Goal: Task Accomplishment & Management: Use online tool/utility

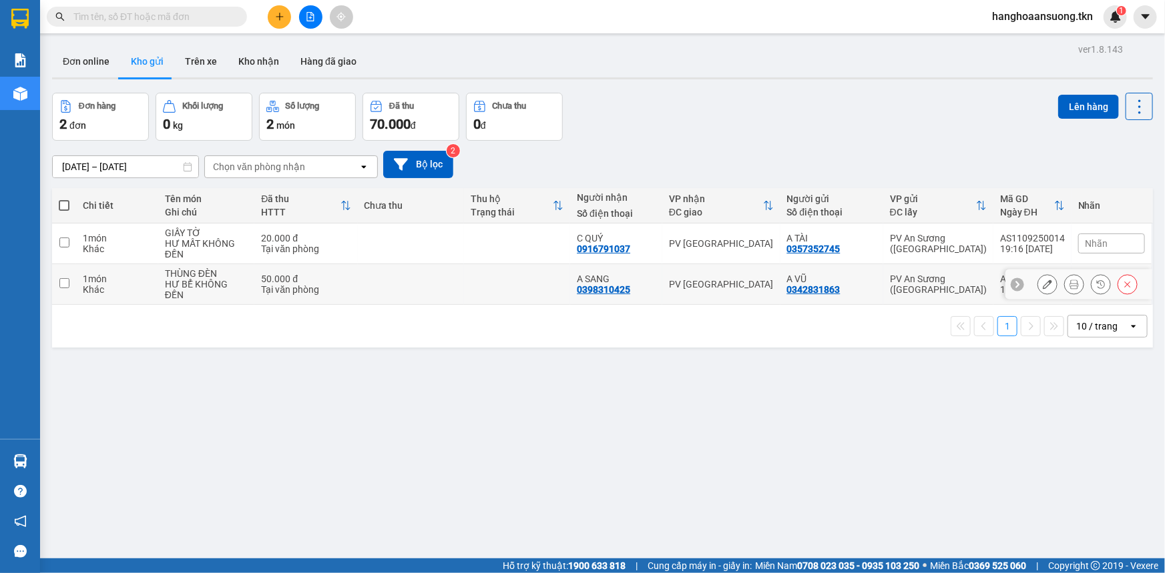
click at [736, 279] on div "PV [GEOGRAPHIC_DATA]" at bounding box center [721, 284] width 105 height 11
checkbox input "true"
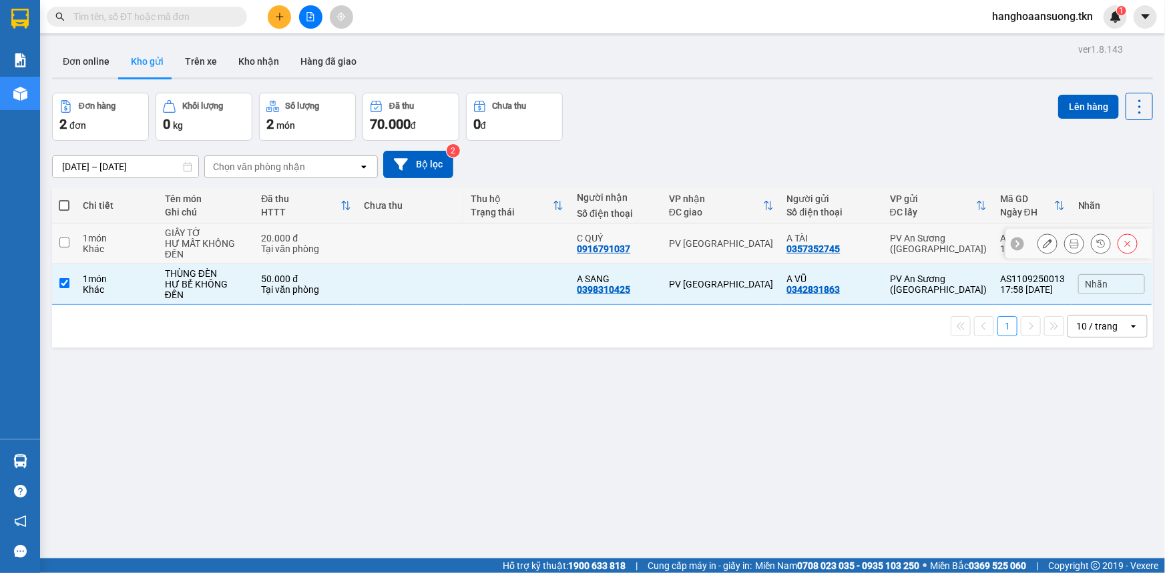
click at [744, 250] on td "PV [GEOGRAPHIC_DATA]" at bounding box center [721, 244] width 118 height 41
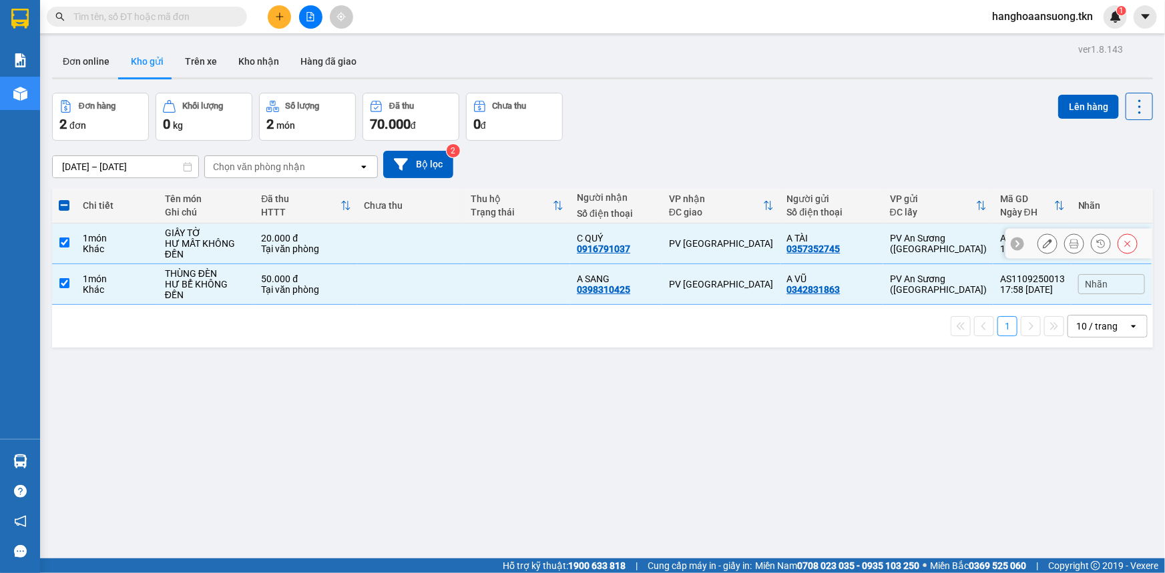
checkbox input "true"
click at [1085, 102] on button "Lên hàng" at bounding box center [1088, 107] width 61 height 24
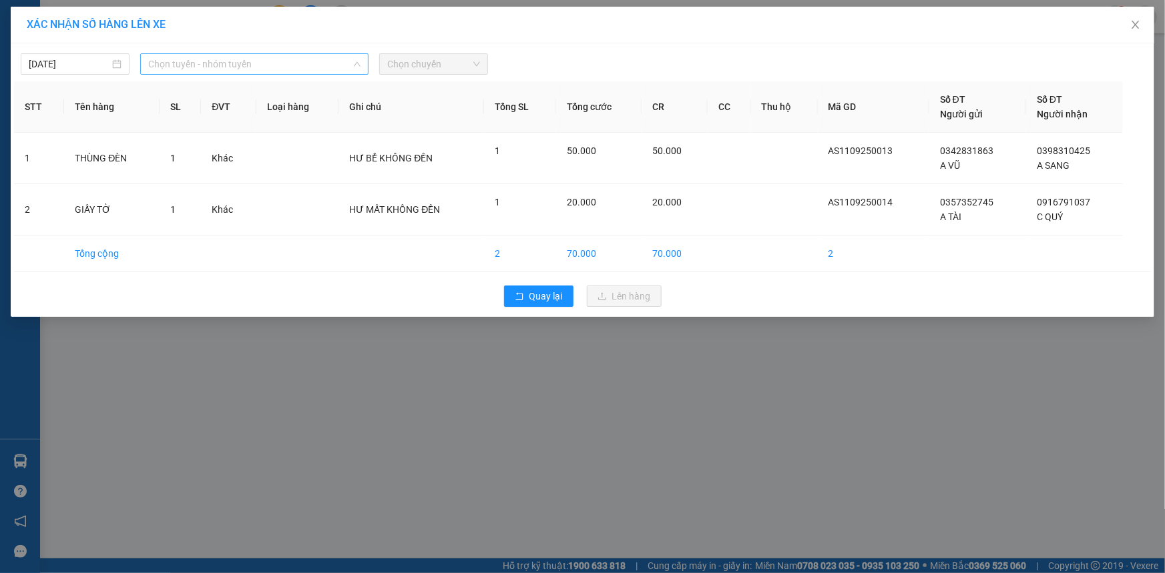
click at [304, 63] on span "Chọn tuyến - nhóm tuyến" at bounding box center [254, 64] width 212 height 20
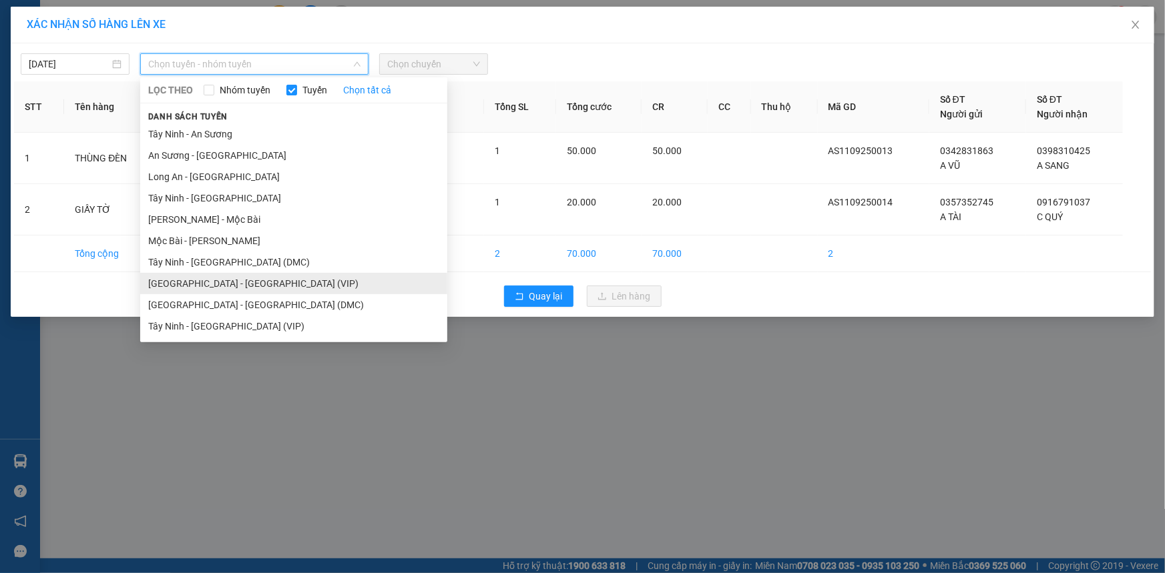
click at [270, 280] on li "[GEOGRAPHIC_DATA] - [GEOGRAPHIC_DATA] (VIP)" at bounding box center [293, 283] width 307 height 21
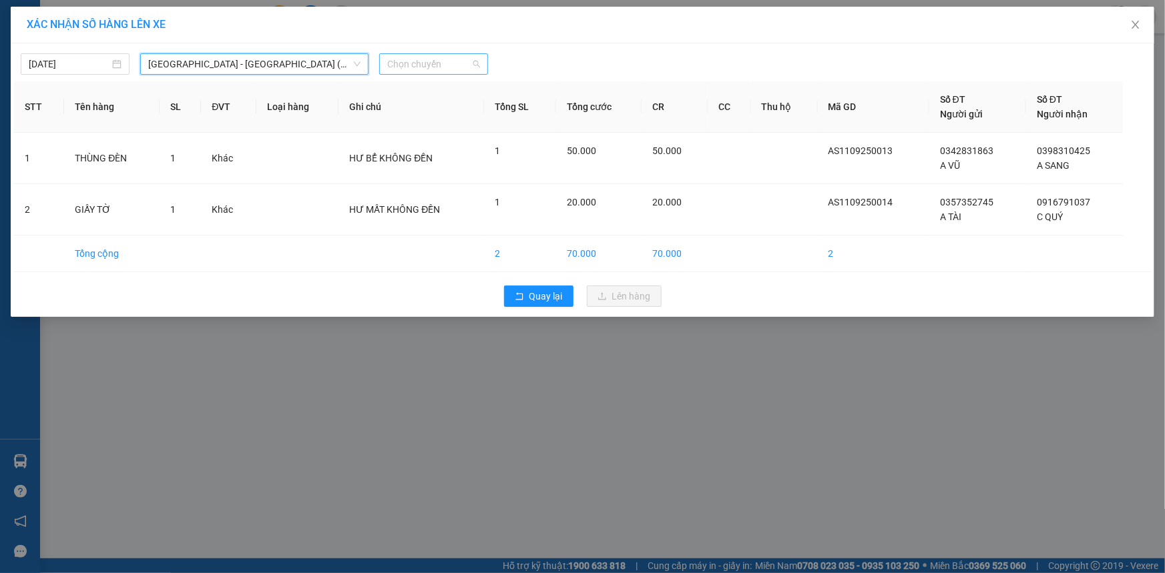
click at [416, 57] on span "Chọn chuyến" at bounding box center [433, 64] width 93 height 20
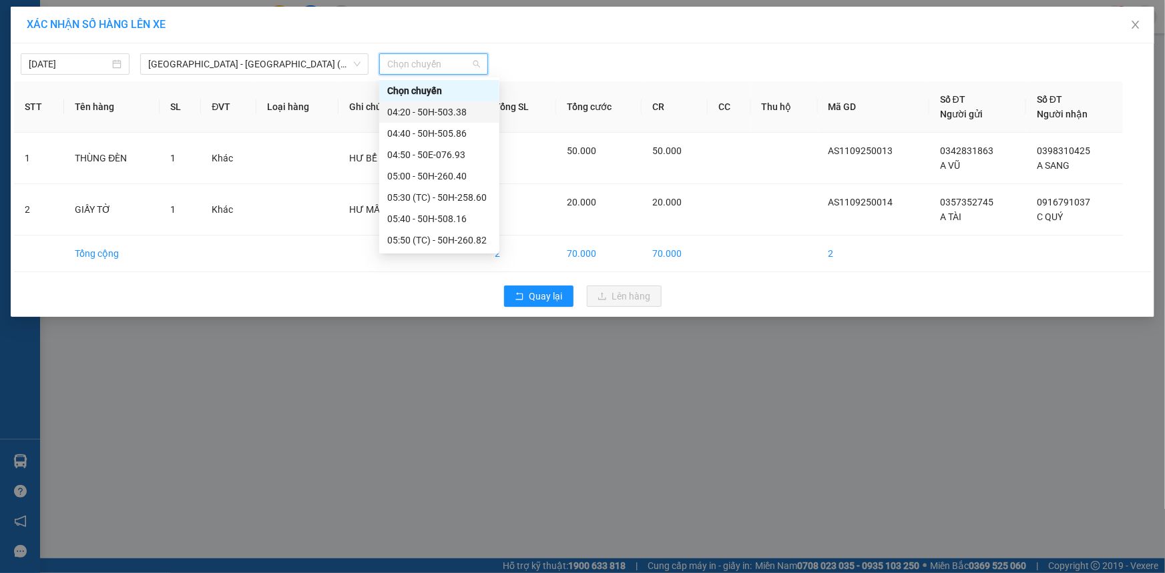
click at [465, 108] on div "04:20 - 50H-503.38" at bounding box center [439, 112] width 104 height 15
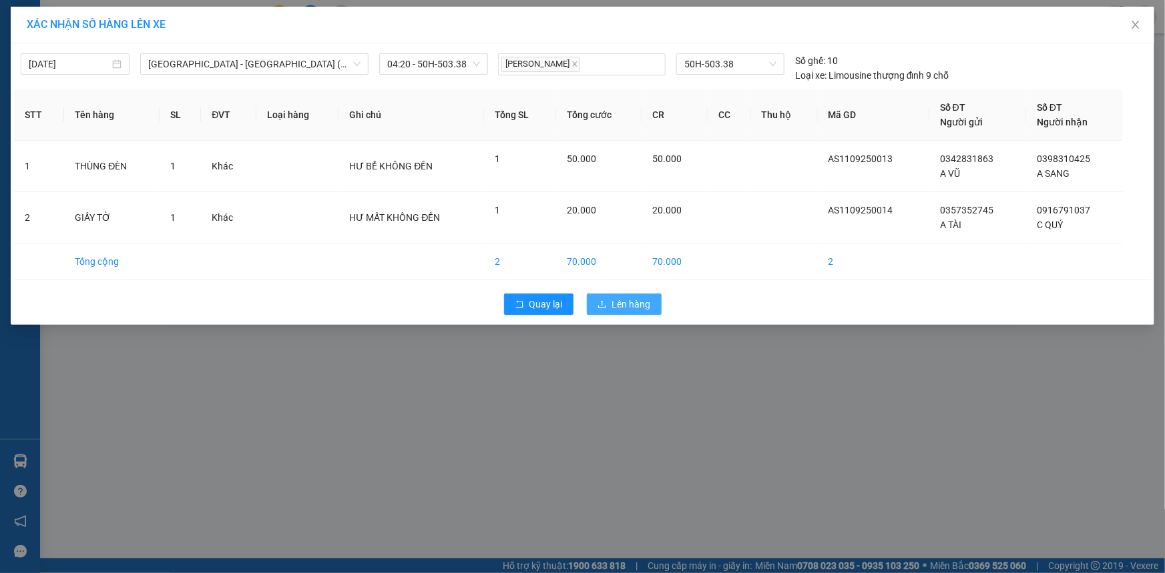
click at [624, 303] on span "Lên hàng" at bounding box center [631, 304] width 39 height 15
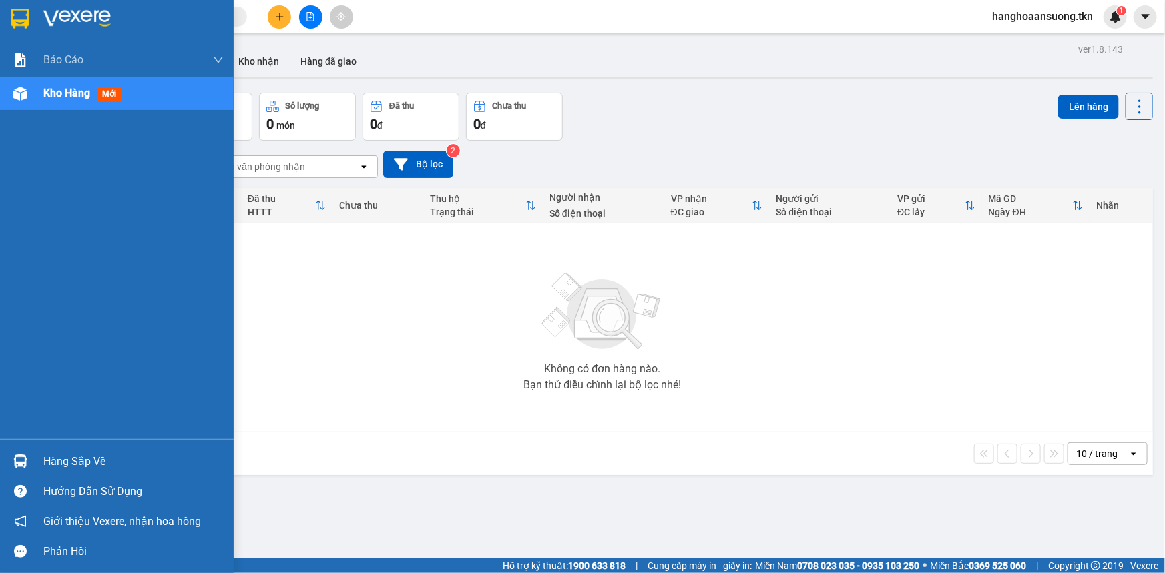
click at [25, 13] on img at bounding box center [19, 19] width 17 height 20
click at [25, 459] on img at bounding box center [20, 462] width 14 height 14
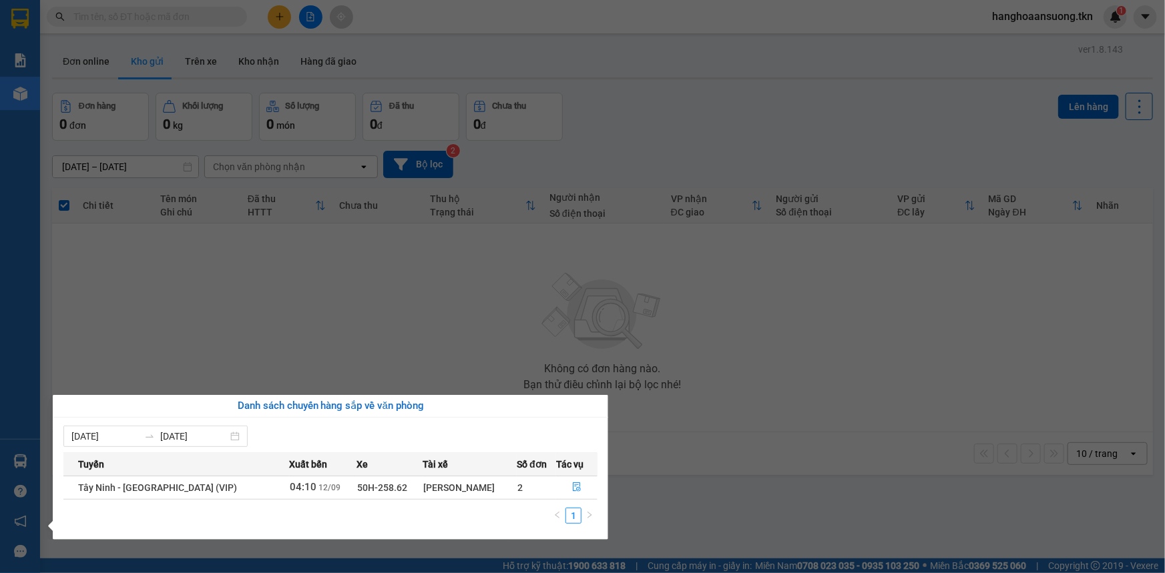
click at [528, 492] on td "2" at bounding box center [536, 487] width 39 height 23
click at [573, 487] on icon "file-done" at bounding box center [577, 487] width 8 height 9
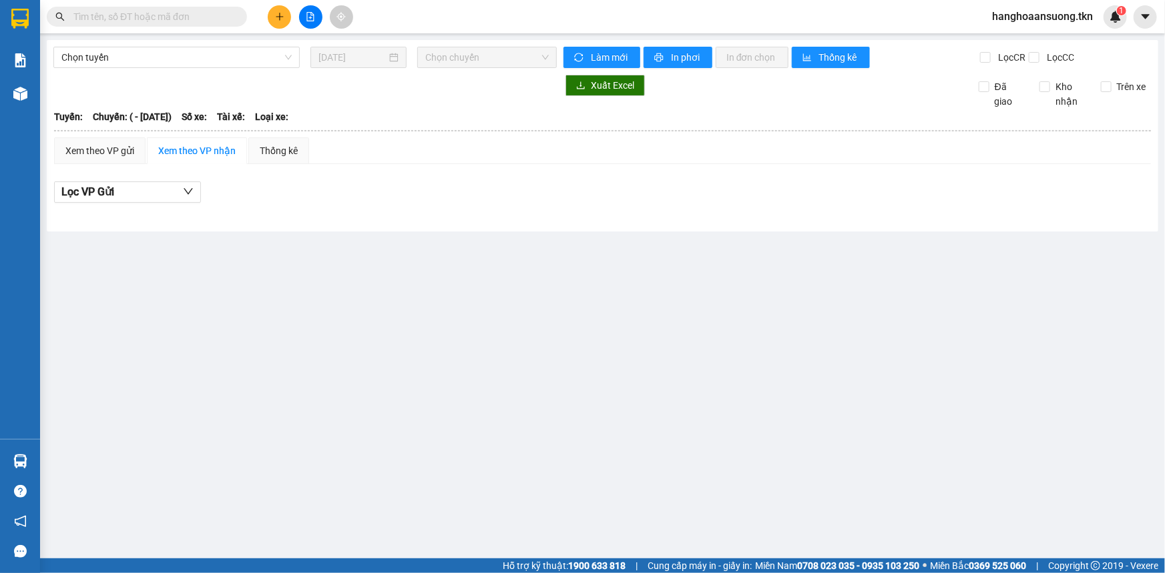
type input "[DATE]"
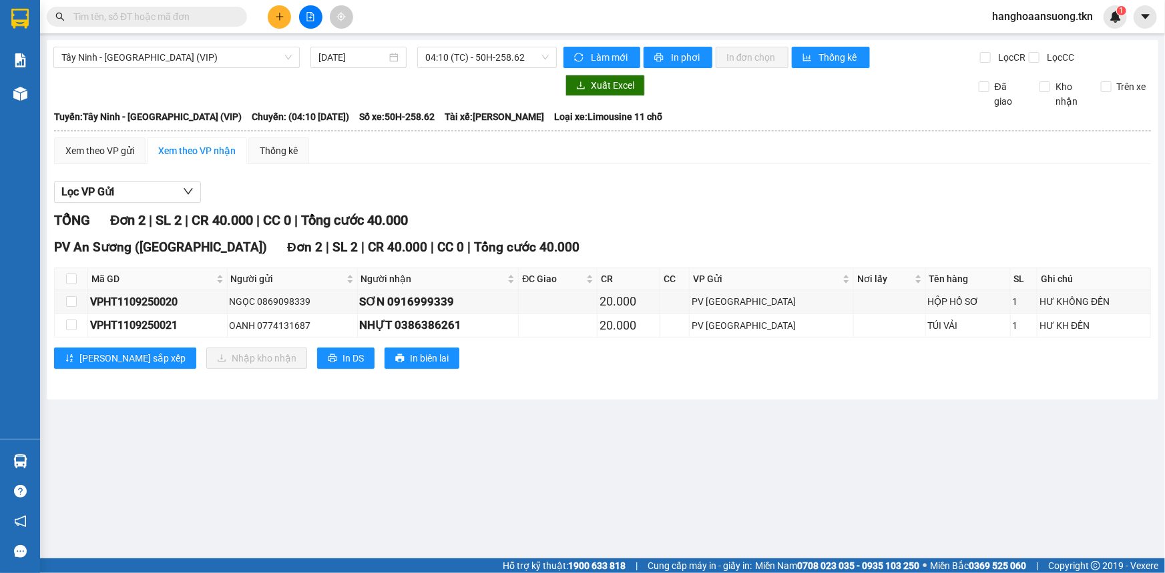
click at [203, 150] on div "Xem theo VP nhận" at bounding box center [196, 151] width 77 height 15
click at [973, 328] on div "TÚI VẢI" at bounding box center [968, 325] width 80 height 15
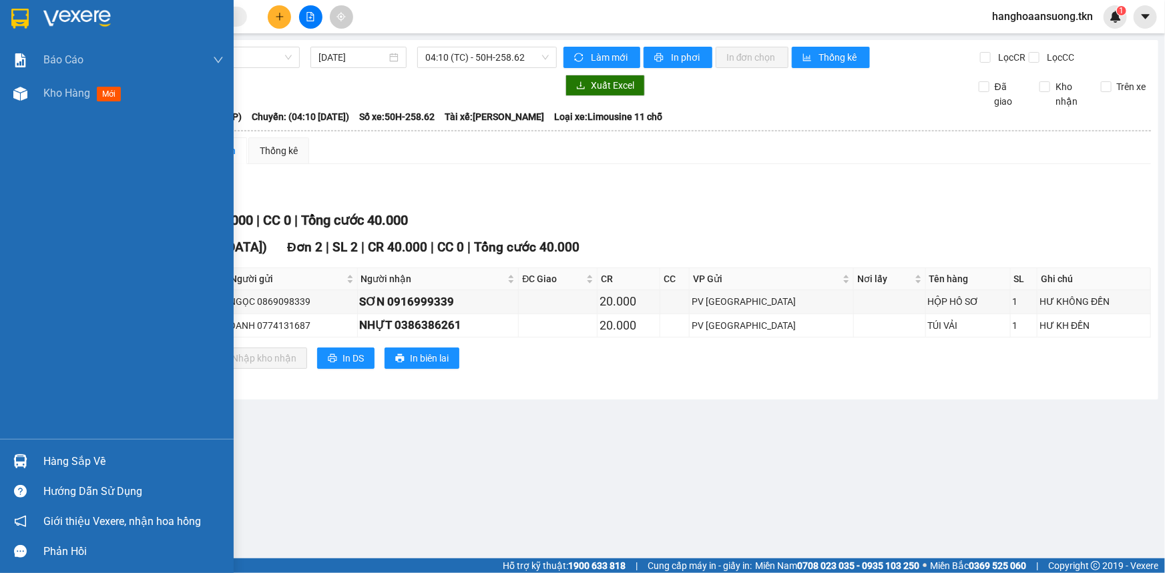
click at [13, 13] on img at bounding box center [19, 19] width 17 height 20
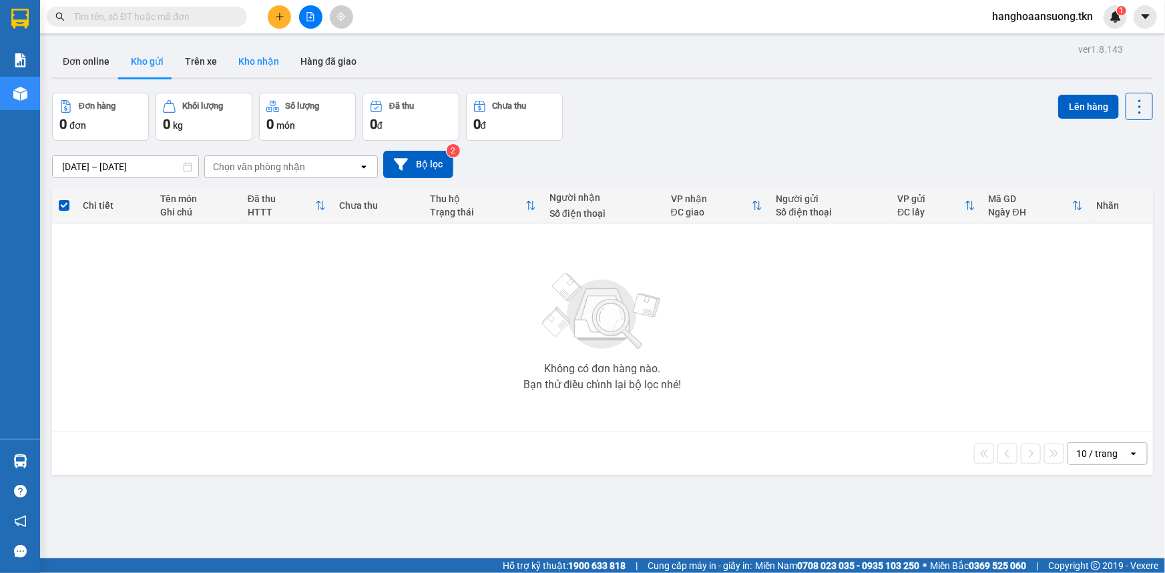
click at [252, 63] on button "Kho nhận" at bounding box center [259, 61] width 62 height 32
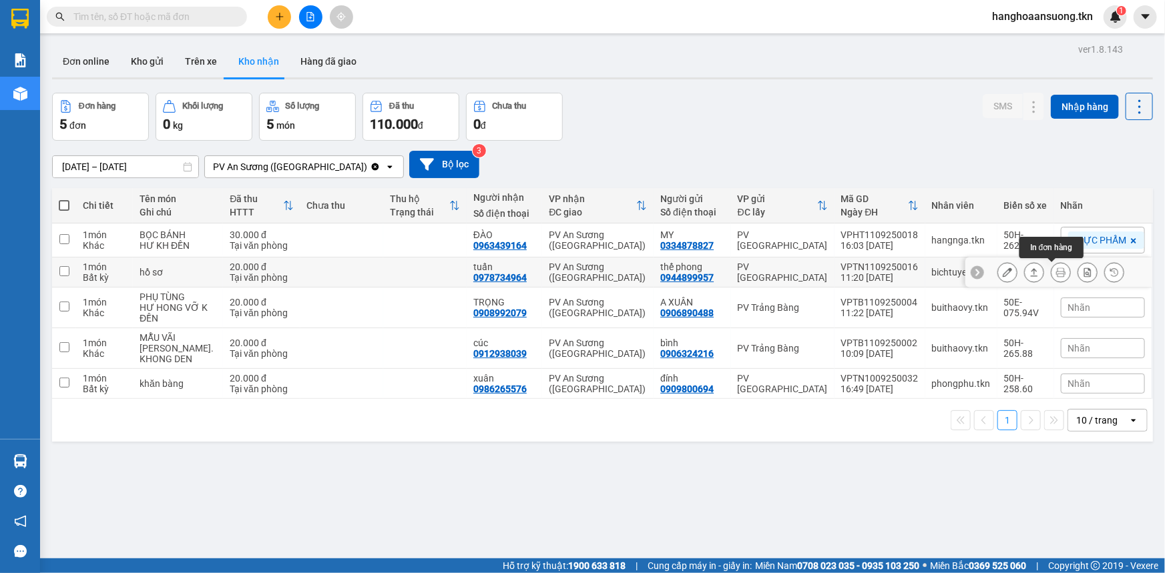
click at [1056, 268] on icon at bounding box center [1060, 272] width 9 height 9
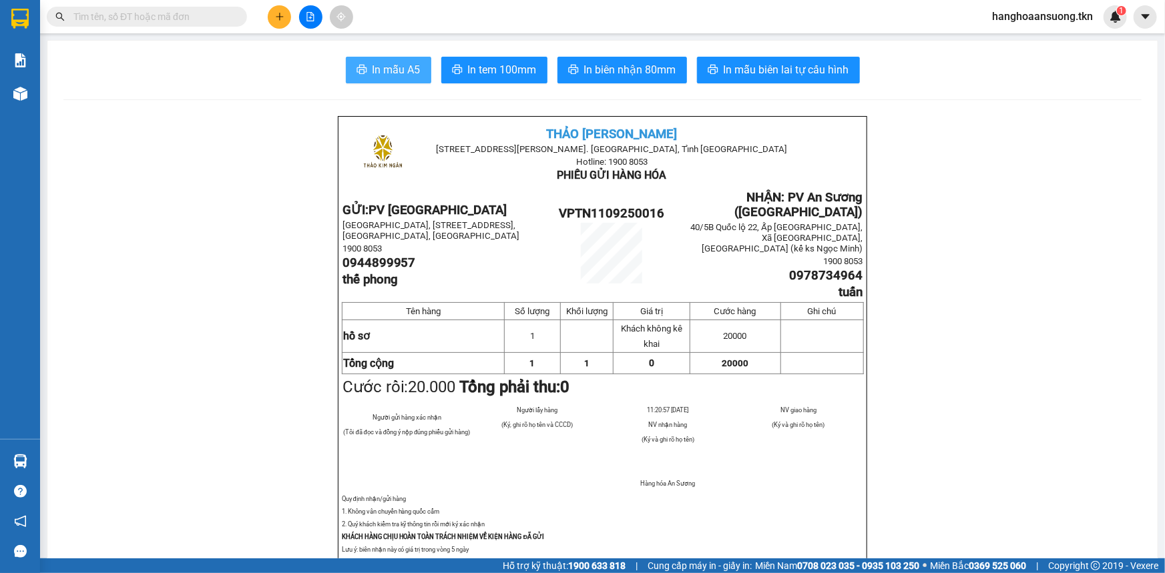
click at [360, 67] on icon "printer" at bounding box center [361, 69] width 10 height 9
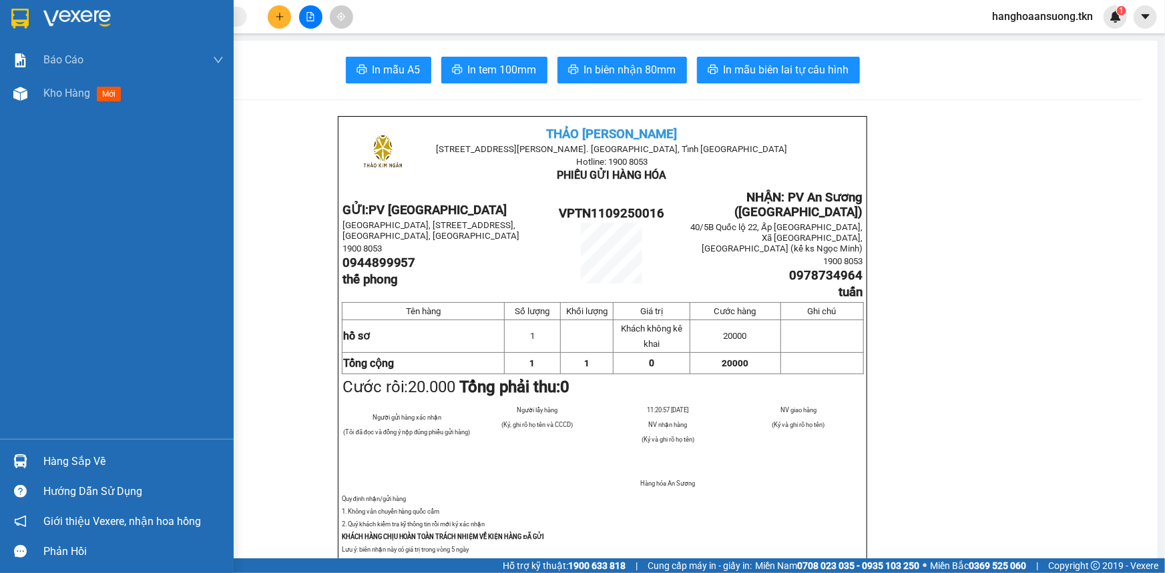
click at [23, 17] on img at bounding box center [19, 19] width 17 height 20
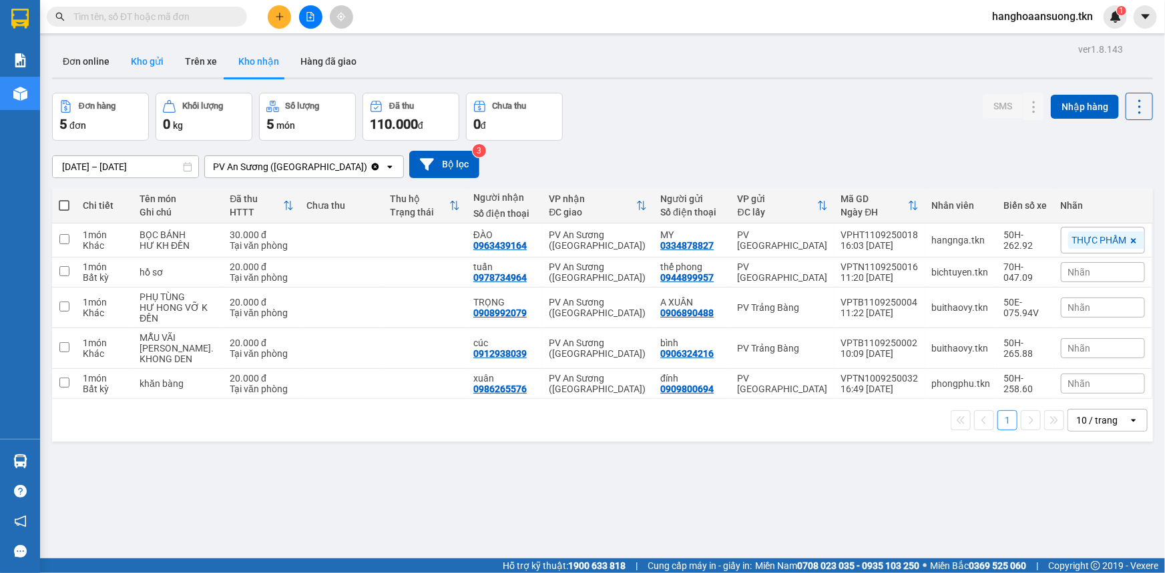
click at [151, 61] on button "Kho gửi" at bounding box center [147, 61] width 54 height 32
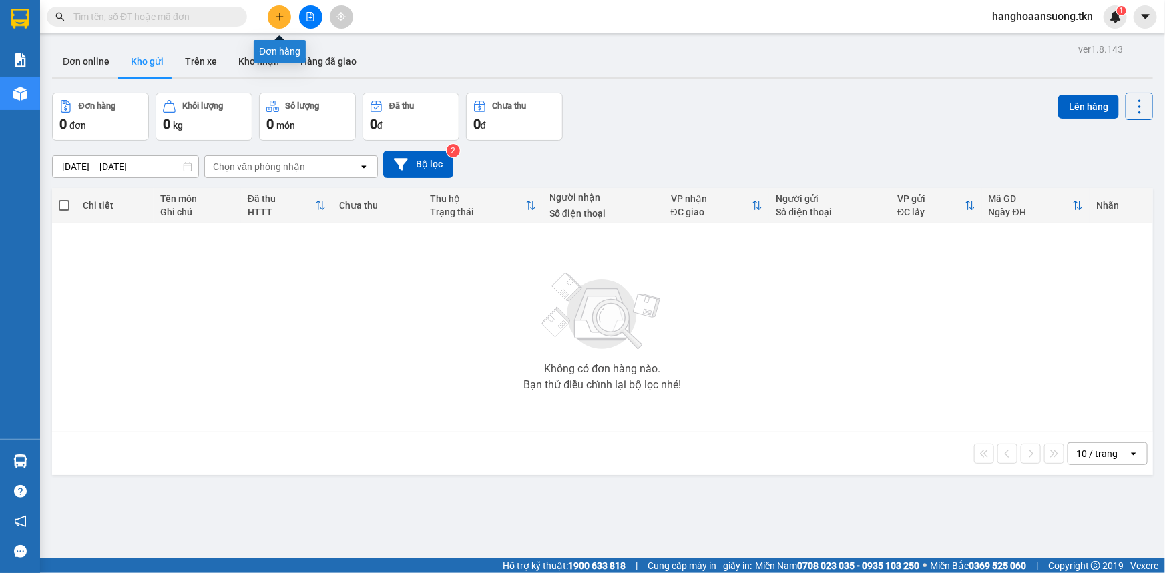
click at [280, 23] on button at bounding box center [279, 16] width 23 height 23
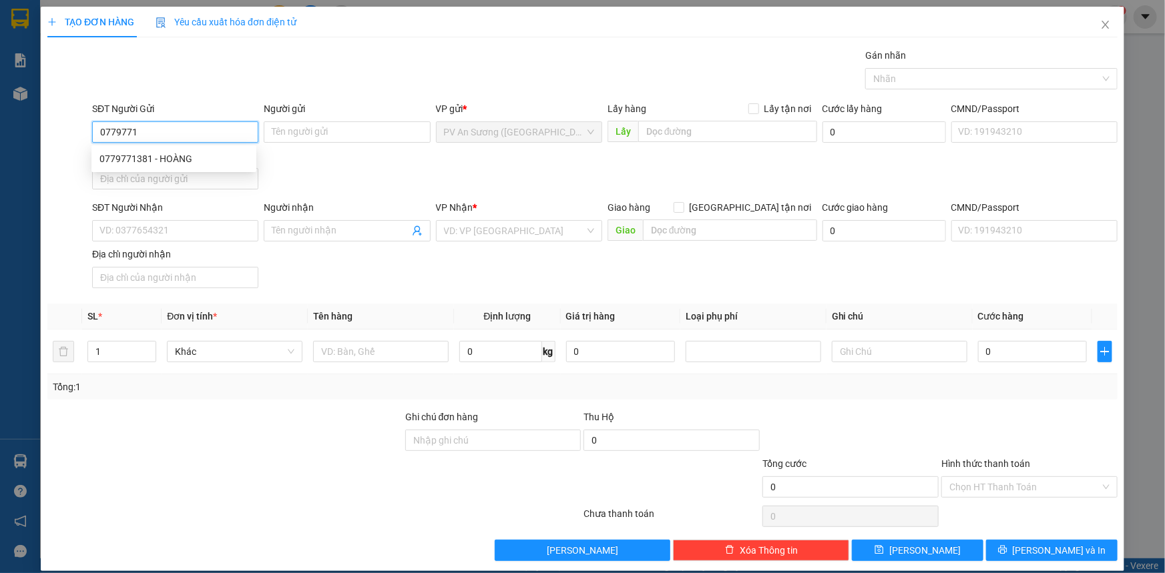
click at [180, 157] on div "0779771381 - HOÀNG" at bounding box center [173, 159] width 149 height 15
type input "0779771381"
type input "HOÀNG"
type input "0788870279"
type input "CƯỜNG"
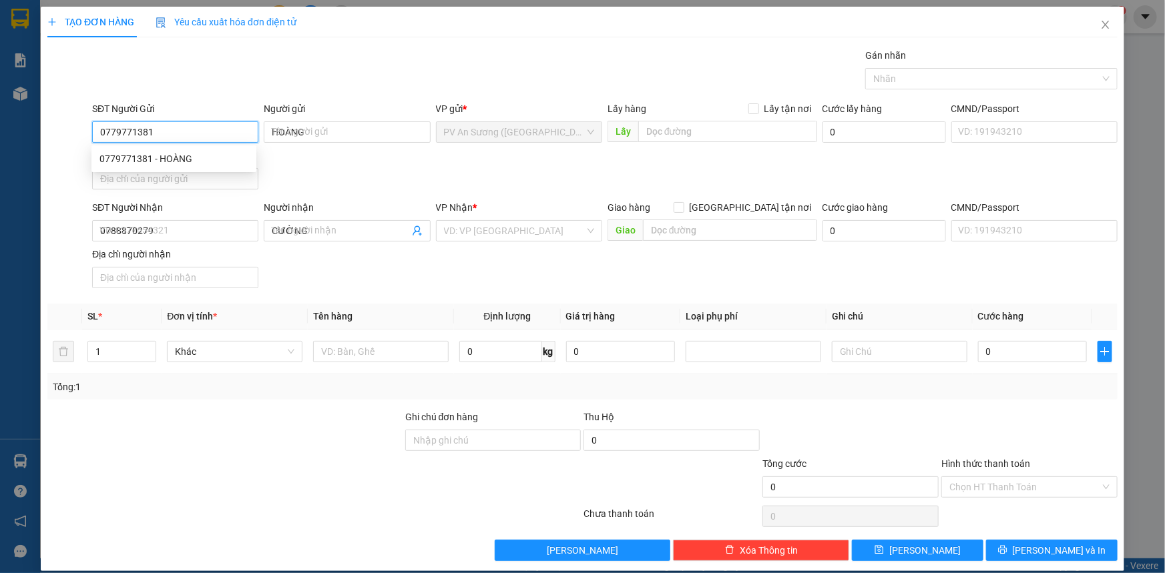
type input "40.000"
click at [914, 79] on div at bounding box center [984, 79] width 232 height 16
type input "0779771381"
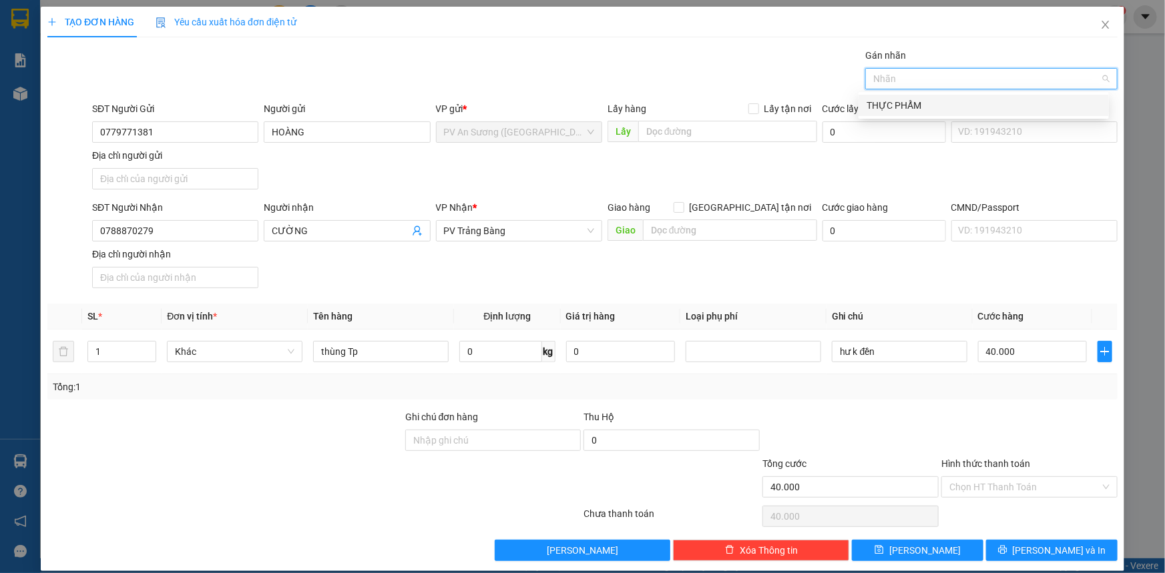
click at [920, 102] on div "THỰC PHẨM" at bounding box center [983, 105] width 234 height 15
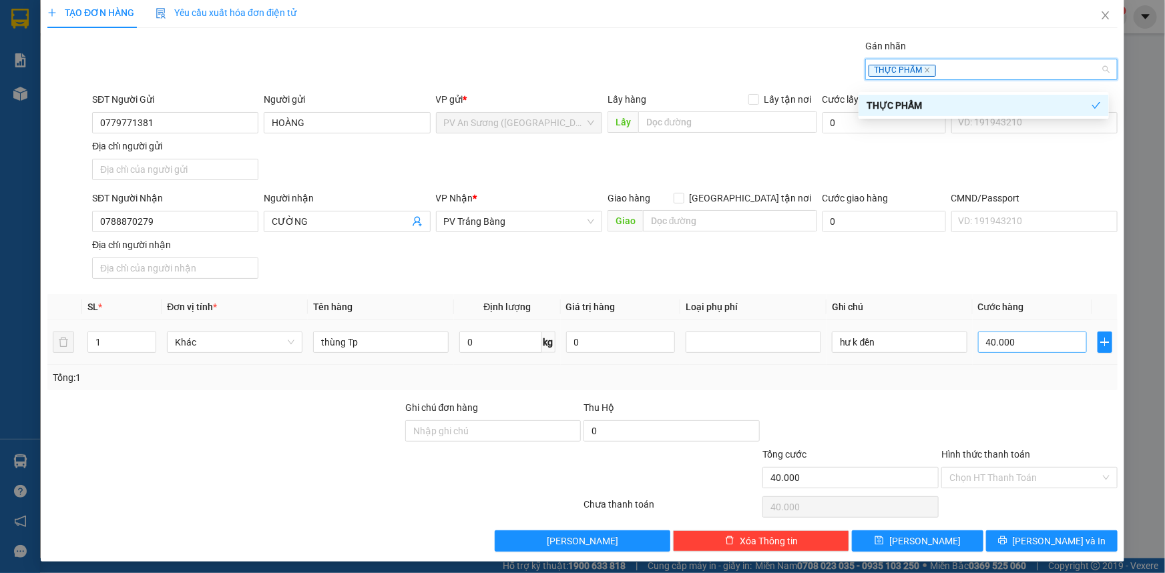
scroll to position [13, 0]
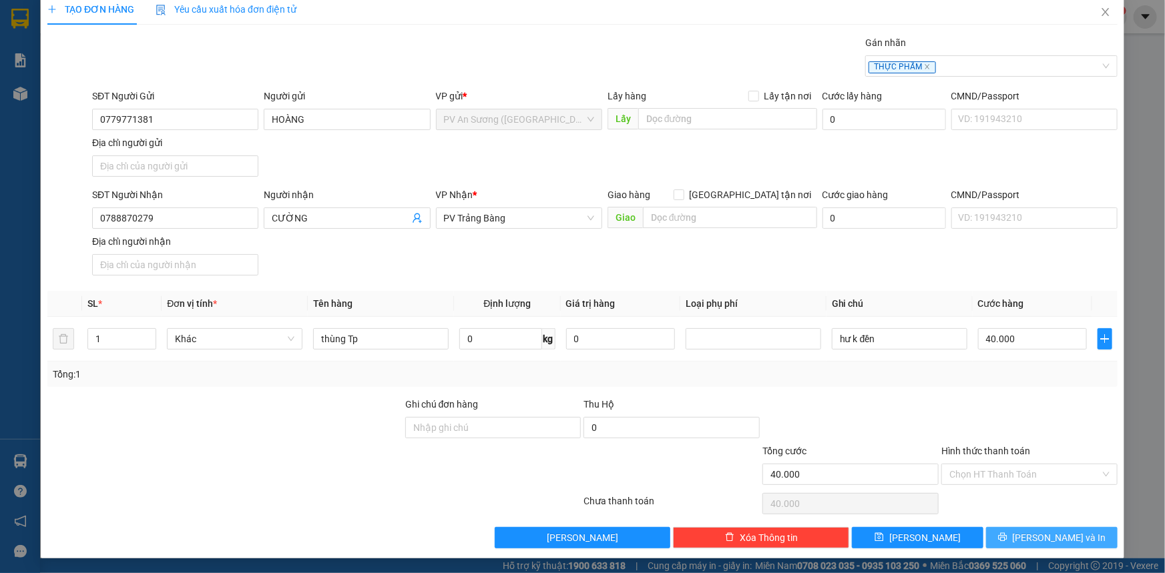
click at [1007, 537] on icon "printer" at bounding box center [1002, 537] width 9 height 9
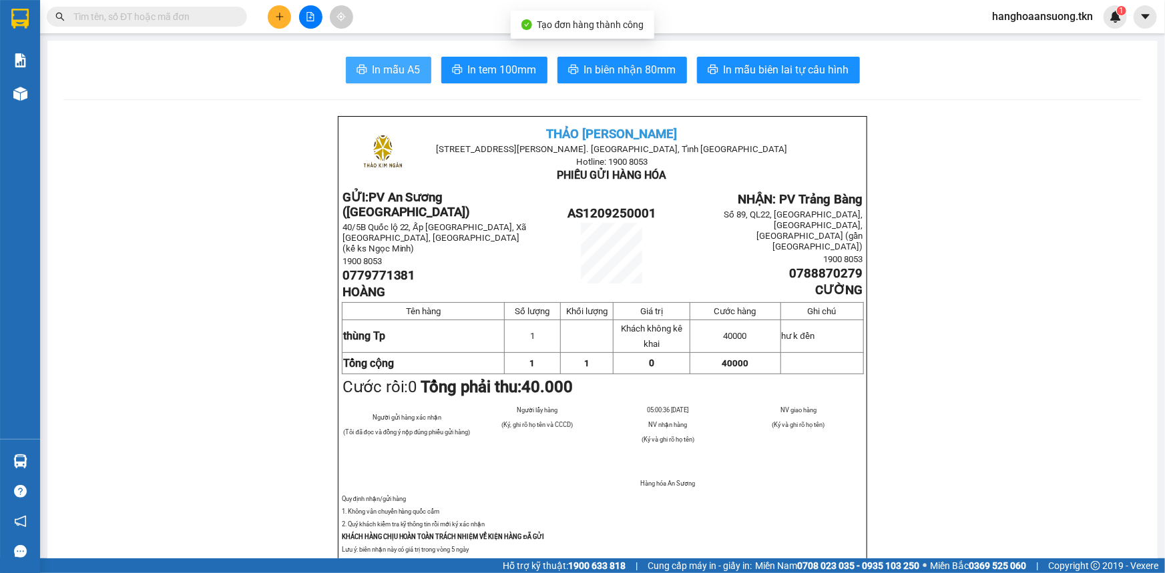
click at [372, 65] on span "In mẫu A5" at bounding box center [396, 69] width 48 height 17
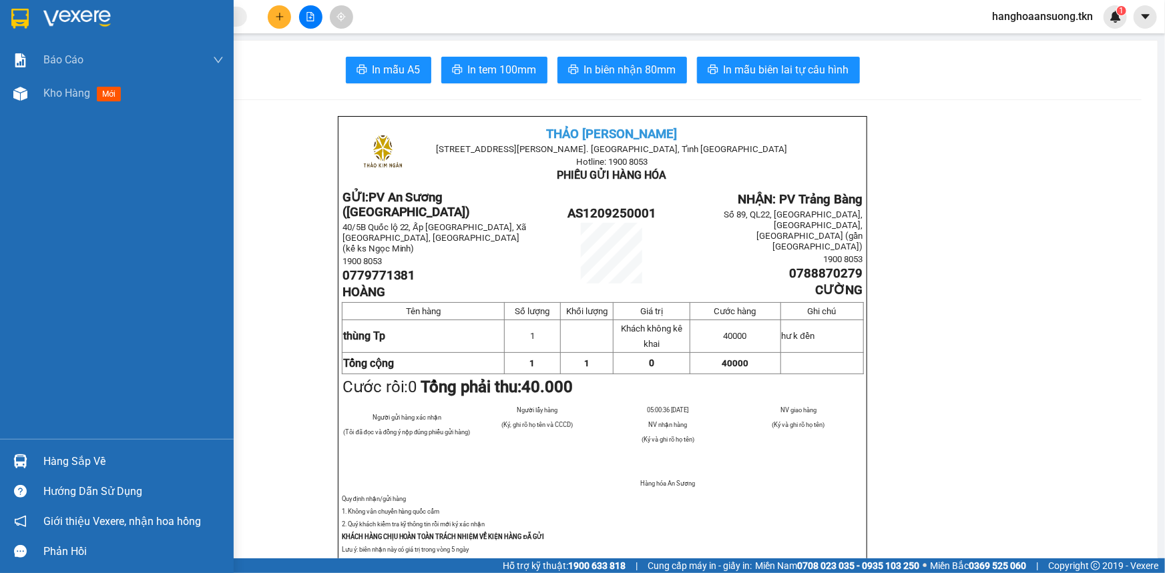
click at [13, 455] on img at bounding box center [20, 462] width 14 height 14
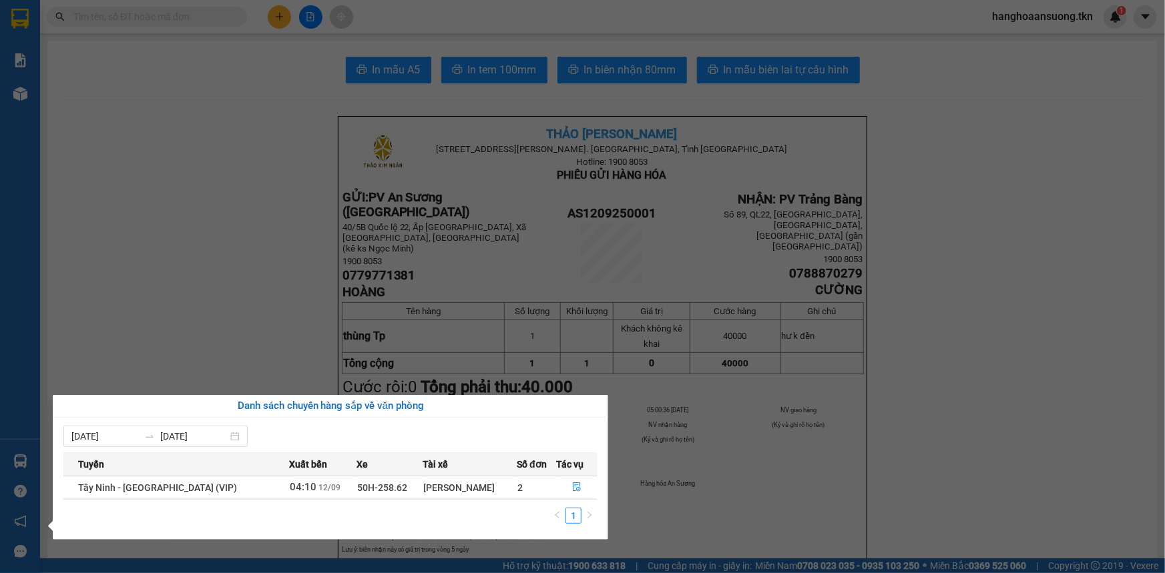
click at [220, 330] on section "Kết quả tìm kiếm ( 0 ) Bộ lọc No Data hanghoaansuong.tkn 1 Báo cáo Mẫu 1: Báo c…" at bounding box center [582, 286] width 1165 height 573
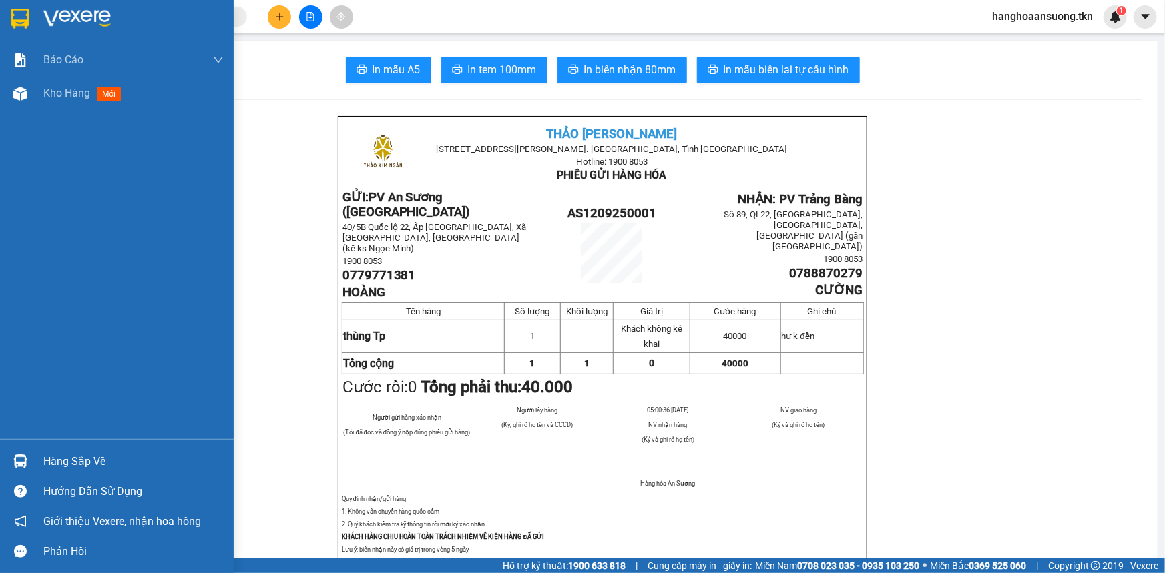
click at [19, 9] on img at bounding box center [19, 19] width 17 height 20
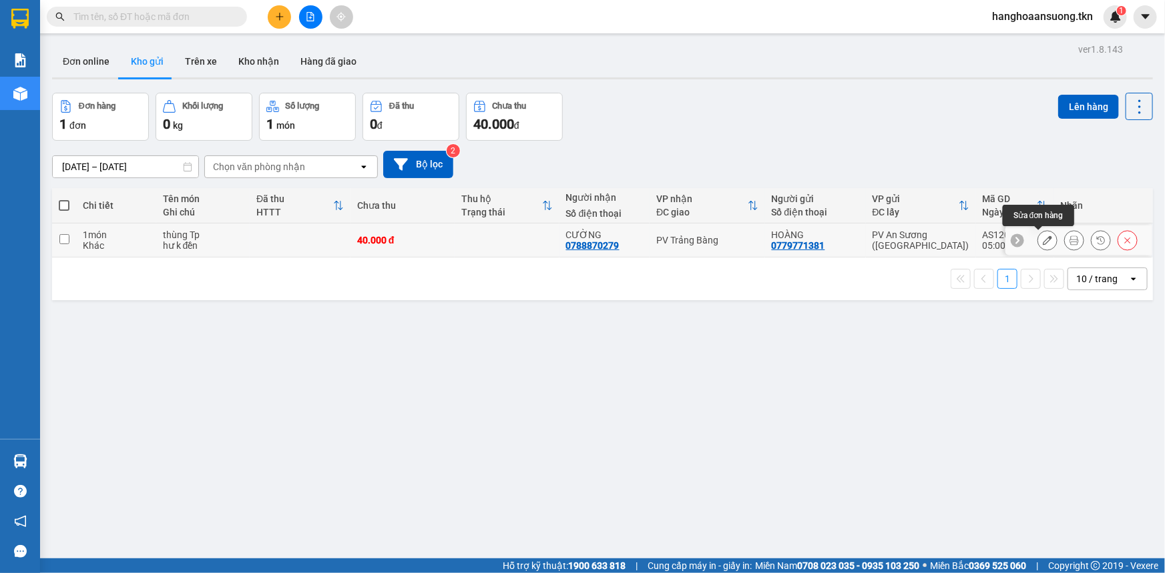
click at [1043, 239] on icon at bounding box center [1047, 240] width 9 height 9
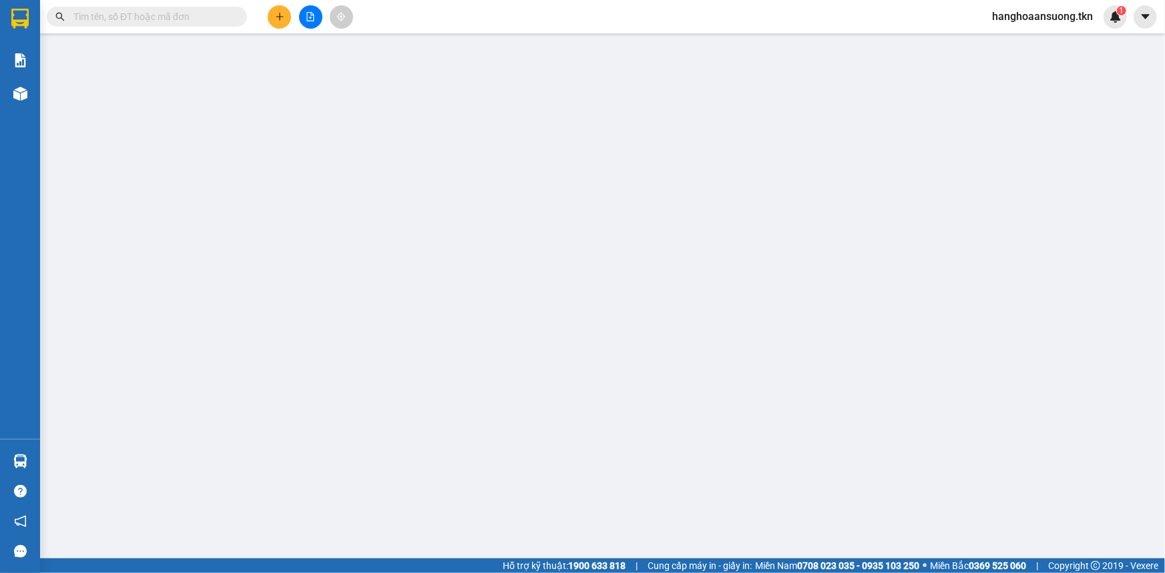
type input "0779771381"
type input "HOÀNG"
type input "0788870279"
type input "CƯỜNG"
type input "40.000"
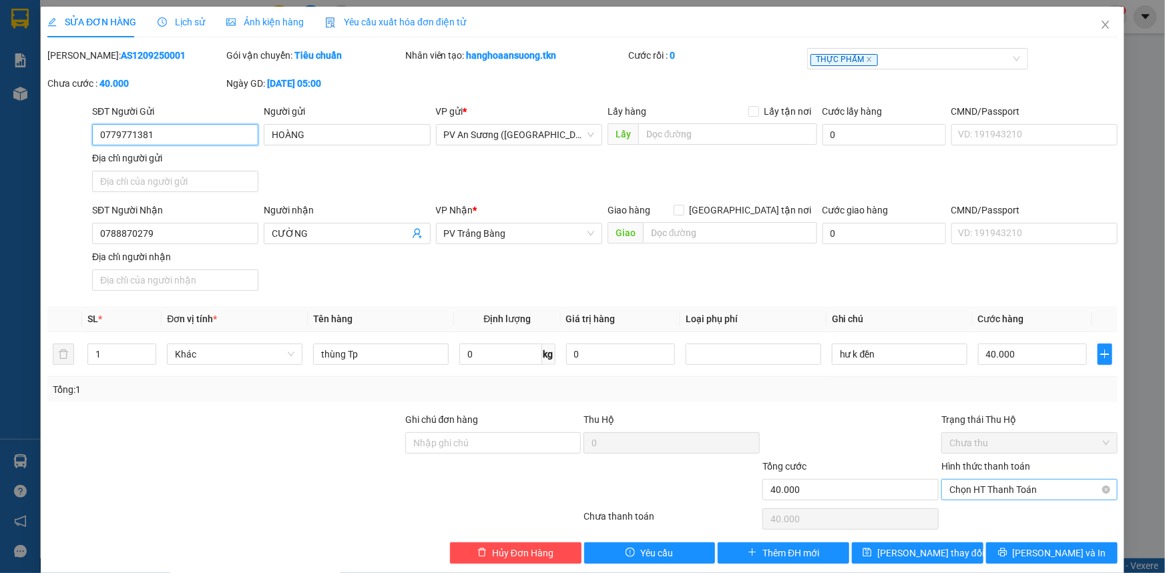
click at [999, 489] on span "Chọn HT Thanh Toán" at bounding box center [1029, 490] width 160 height 20
click at [991, 519] on div "Tại văn phòng" at bounding box center [1021, 516] width 159 height 15
type input "0"
click at [920, 555] on span "[PERSON_NAME] thay đổi" at bounding box center [930, 553] width 107 height 15
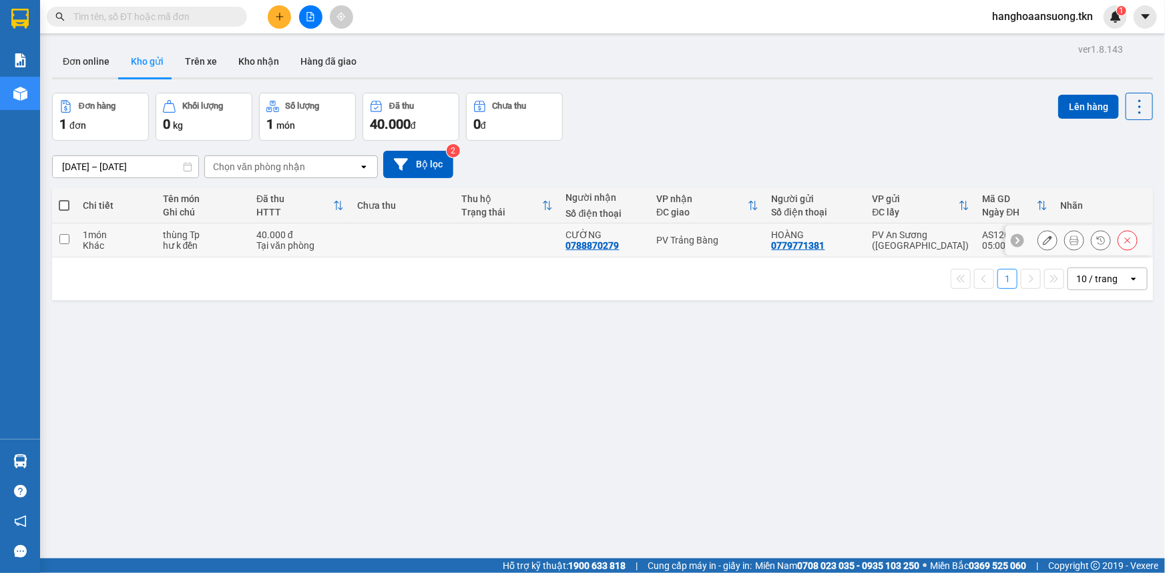
click at [727, 236] on div "PV Trảng Bàng" at bounding box center [706, 240] width 101 height 11
checkbox input "true"
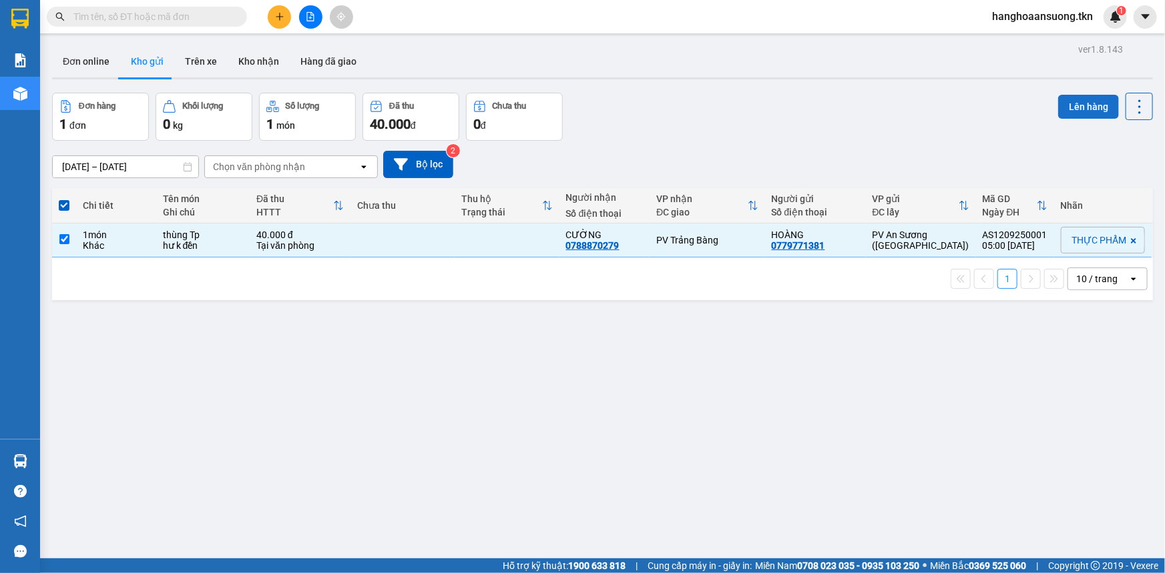
click at [1077, 101] on button "Lên hàng" at bounding box center [1088, 107] width 61 height 24
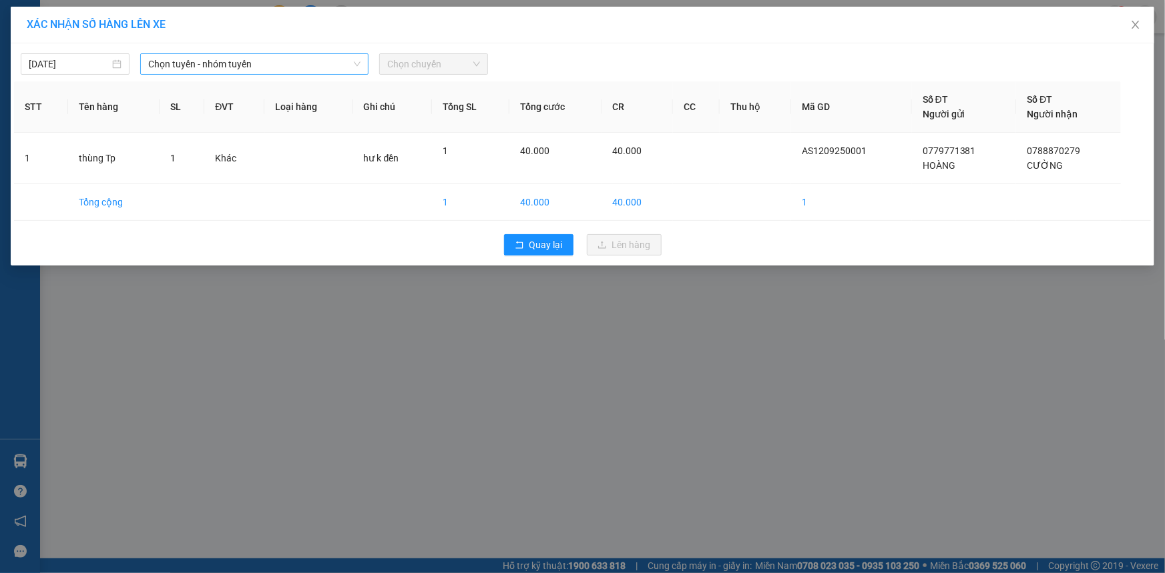
click at [314, 66] on span "Chọn tuyến - nhóm tuyến" at bounding box center [254, 64] width 212 height 20
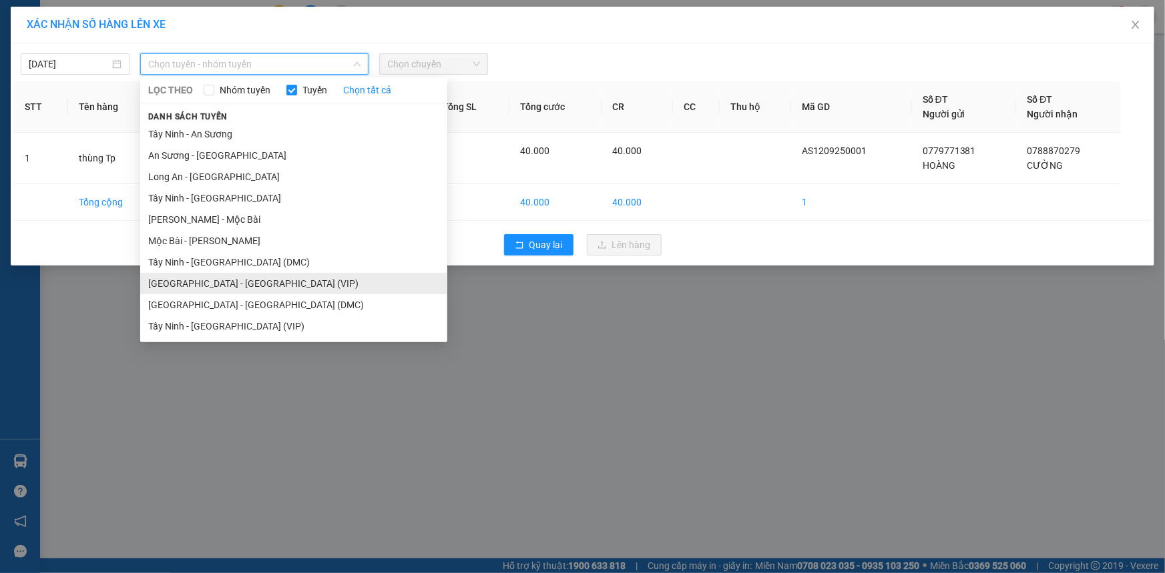
click at [283, 279] on li "[GEOGRAPHIC_DATA] - [GEOGRAPHIC_DATA] (VIP)" at bounding box center [293, 283] width 307 height 21
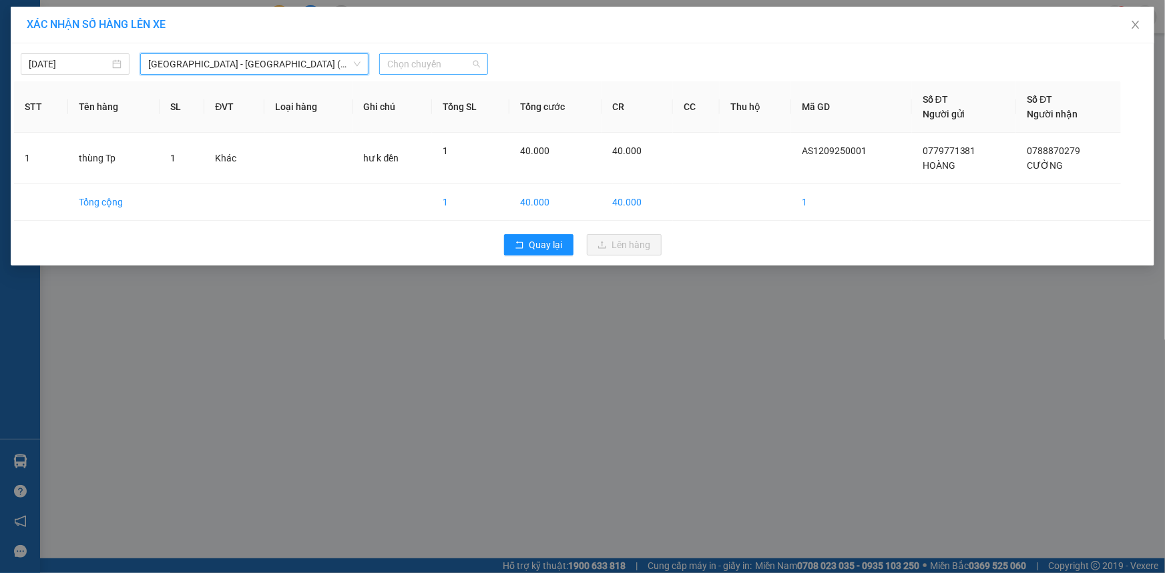
click at [443, 63] on span "Chọn chuyến" at bounding box center [433, 64] width 93 height 20
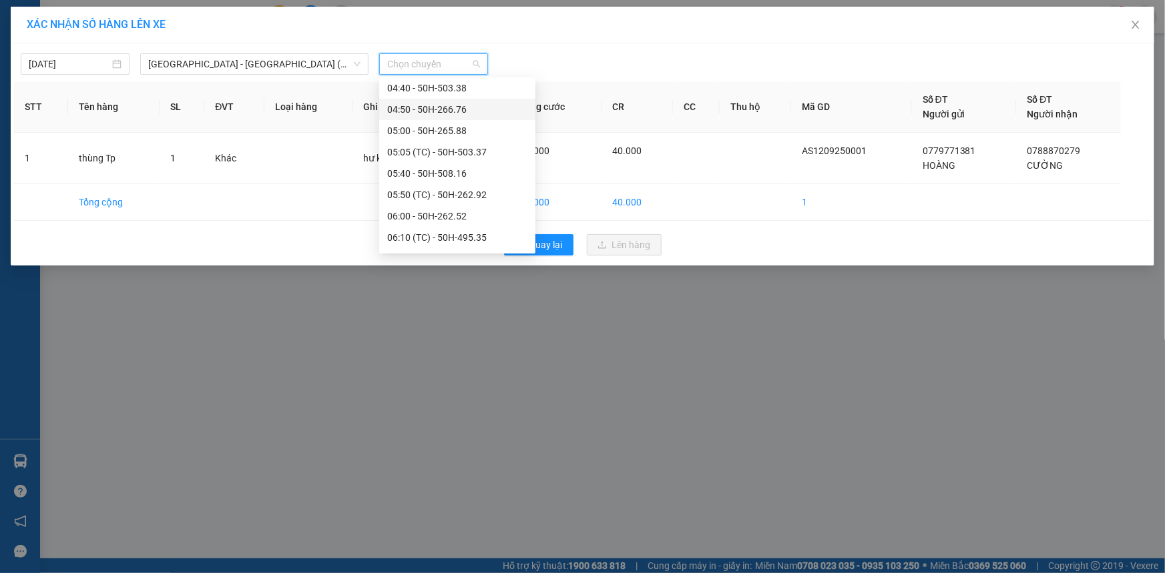
scroll to position [60, 0]
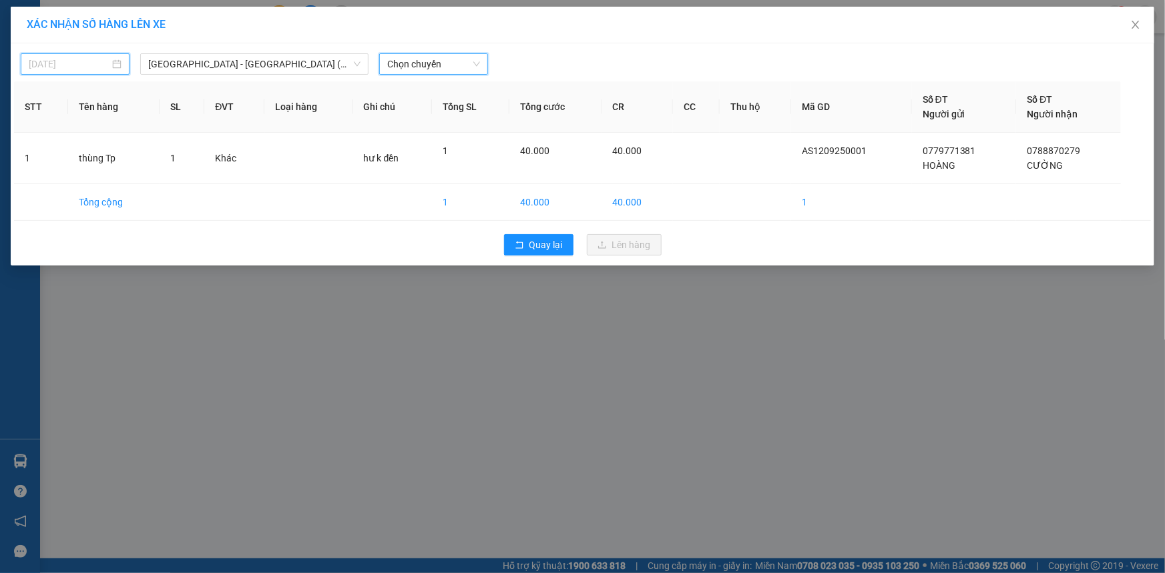
click at [73, 59] on input "[DATE]" at bounding box center [69, 64] width 81 height 15
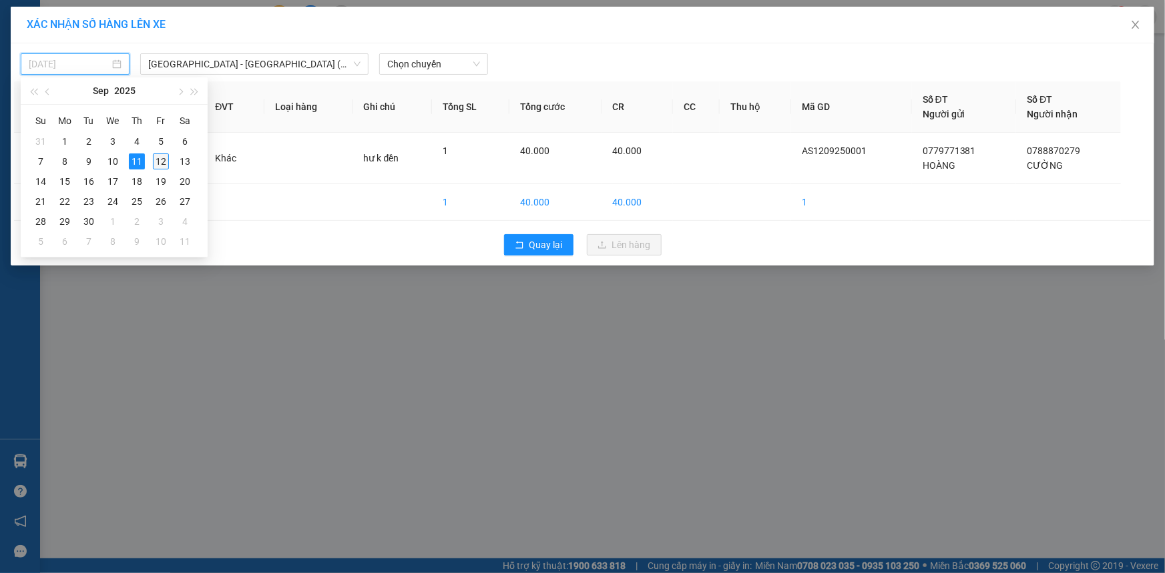
click at [161, 160] on div "12" at bounding box center [161, 162] width 16 height 16
type input "[DATE]"
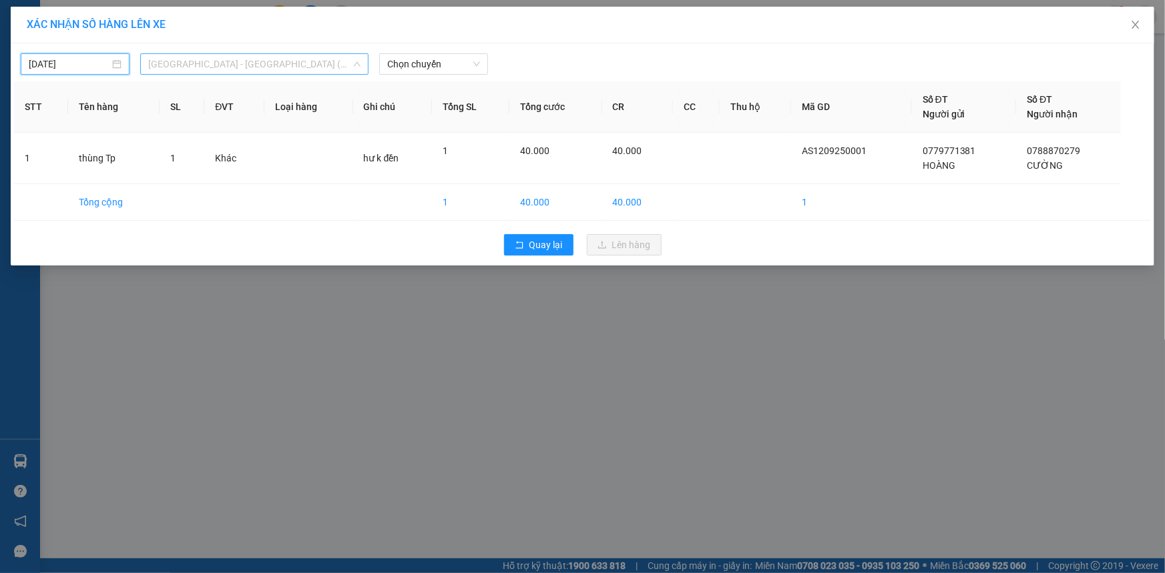
click at [262, 62] on span "[GEOGRAPHIC_DATA] - [GEOGRAPHIC_DATA] (VIP)" at bounding box center [254, 64] width 212 height 20
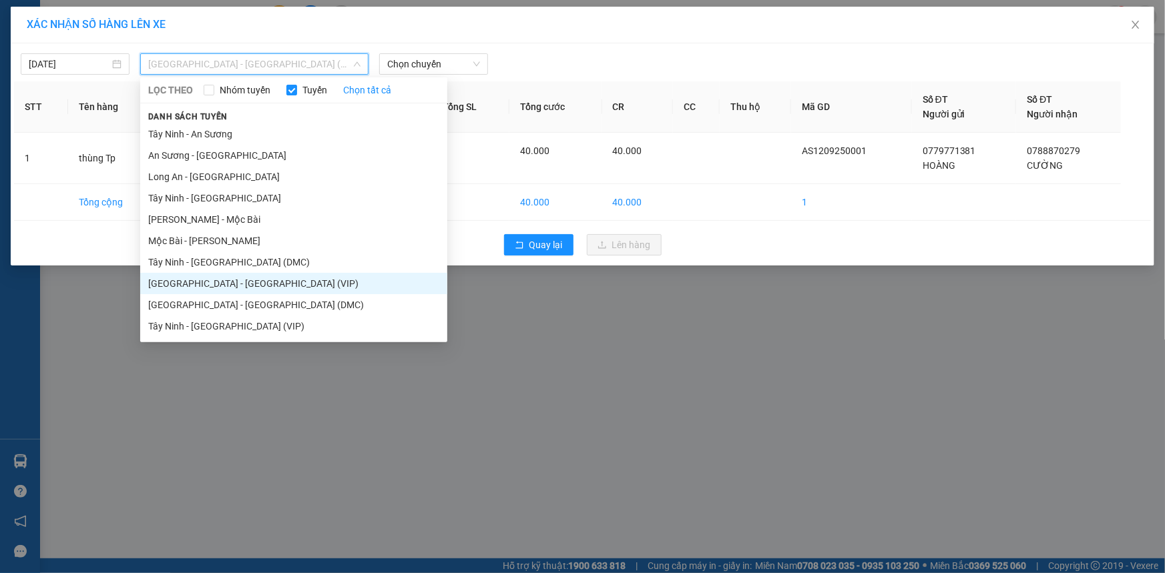
click at [260, 287] on li "[GEOGRAPHIC_DATA] - [GEOGRAPHIC_DATA] (VIP)" at bounding box center [293, 283] width 307 height 21
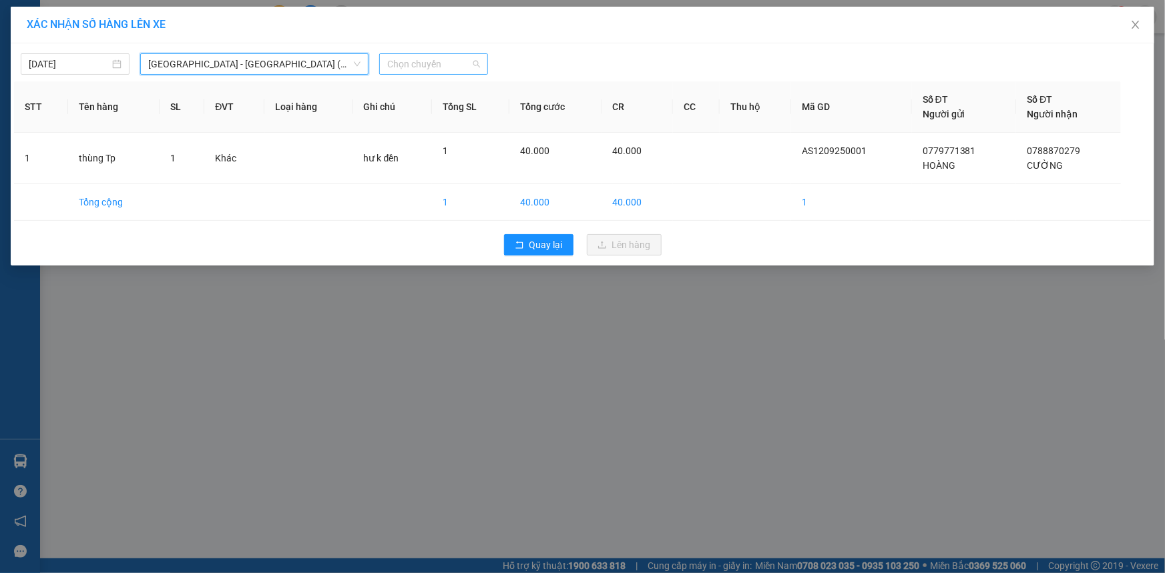
scroll to position [0, 0]
click at [427, 67] on span "Chọn chuyến" at bounding box center [433, 64] width 93 height 20
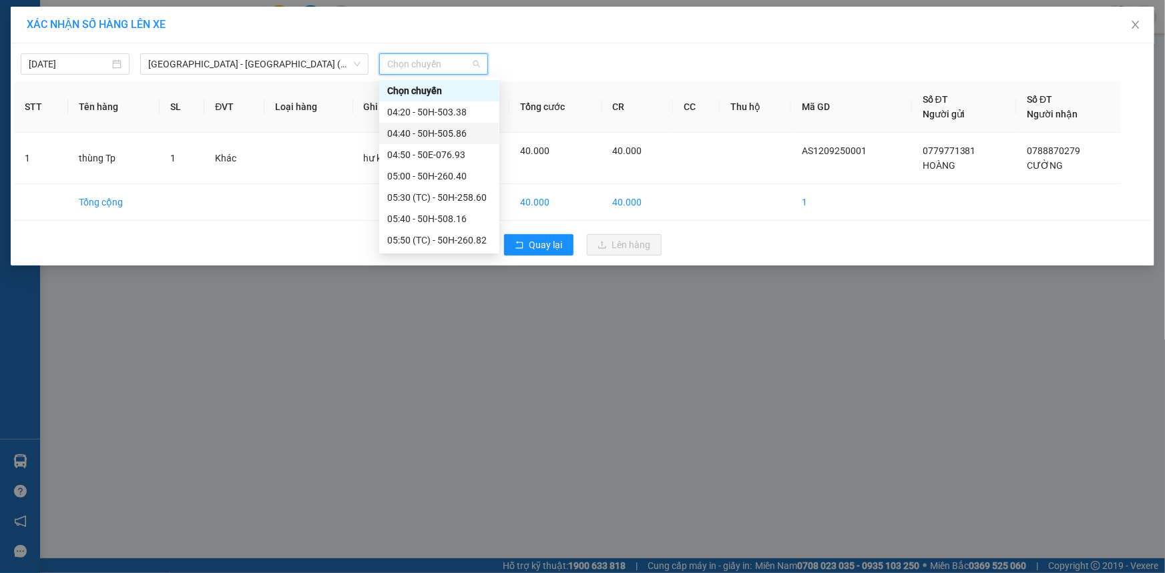
click at [472, 132] on div "04:40 - 50H-505.86" at bounding box center [439, 133] width 104 height 15
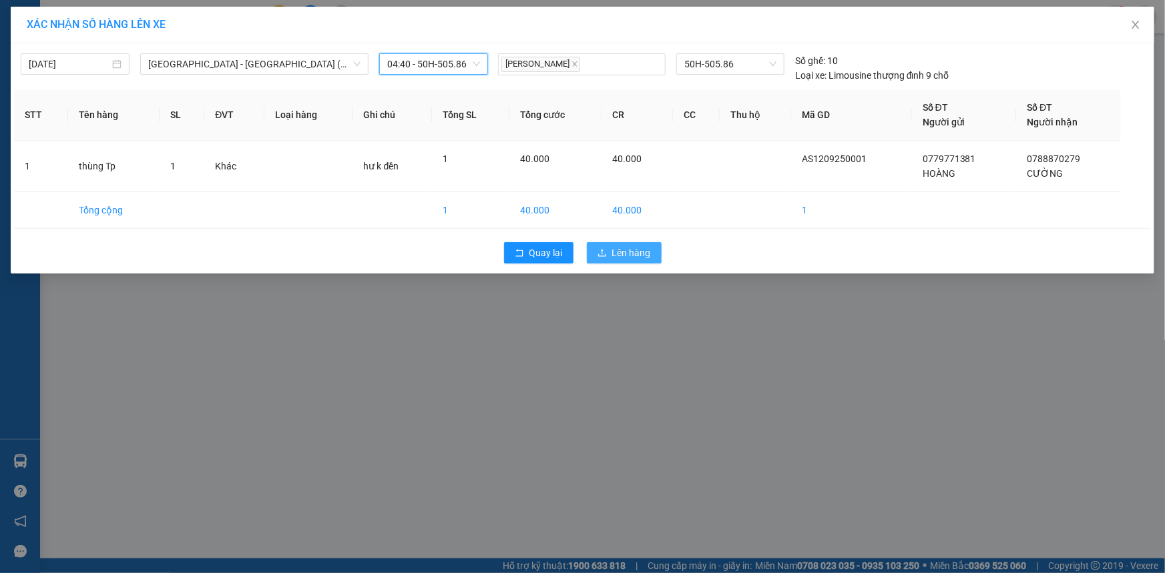
click at [620, 254] on span "Lên hàng" at bounding box center [631, 253] width 39 height 15
